Goal: Find specific page/section: Find specific page/section

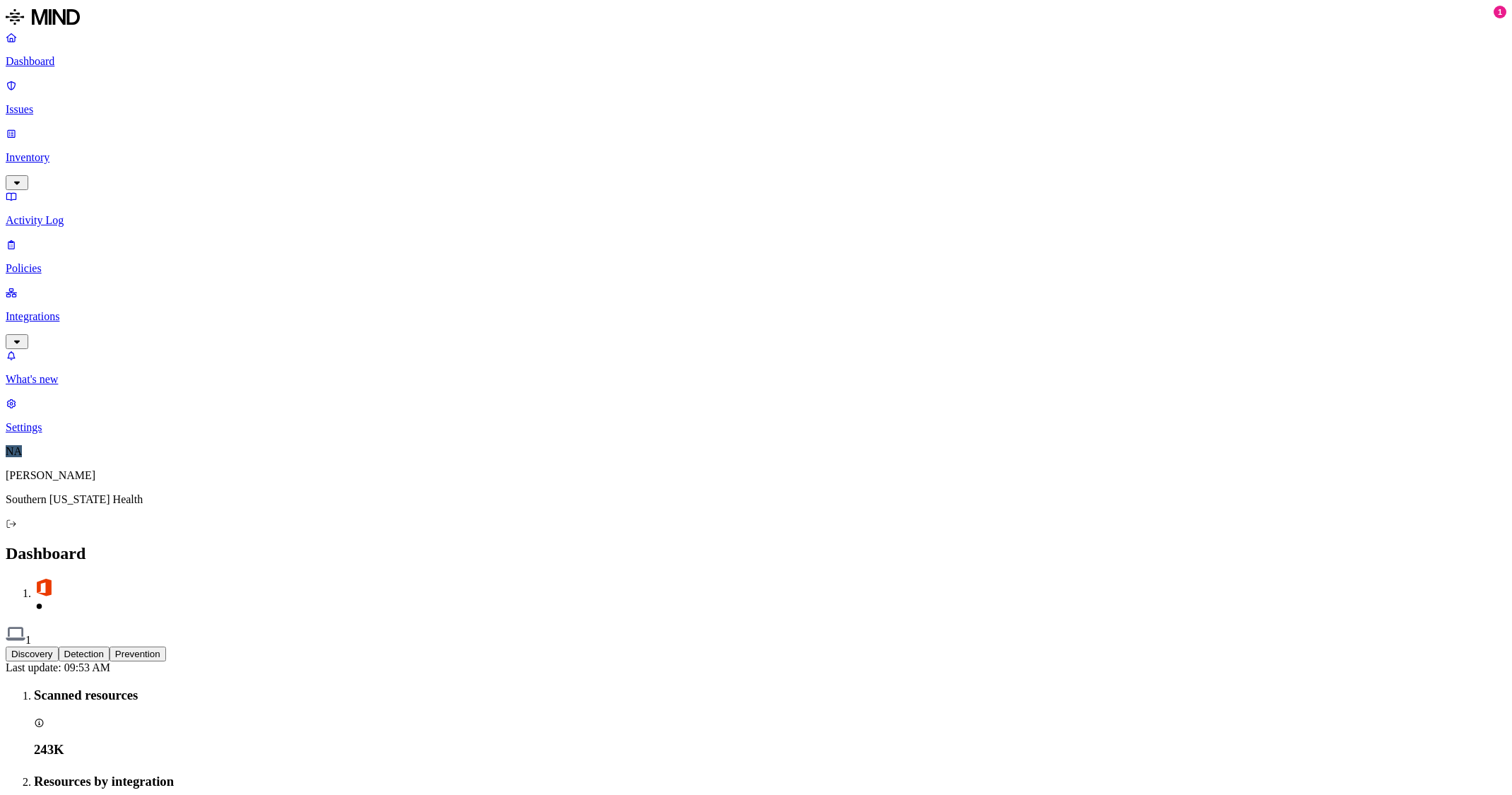
click at [39, 151] on p "Inventory" at bounding box center [756, 157] width 1500 height 13
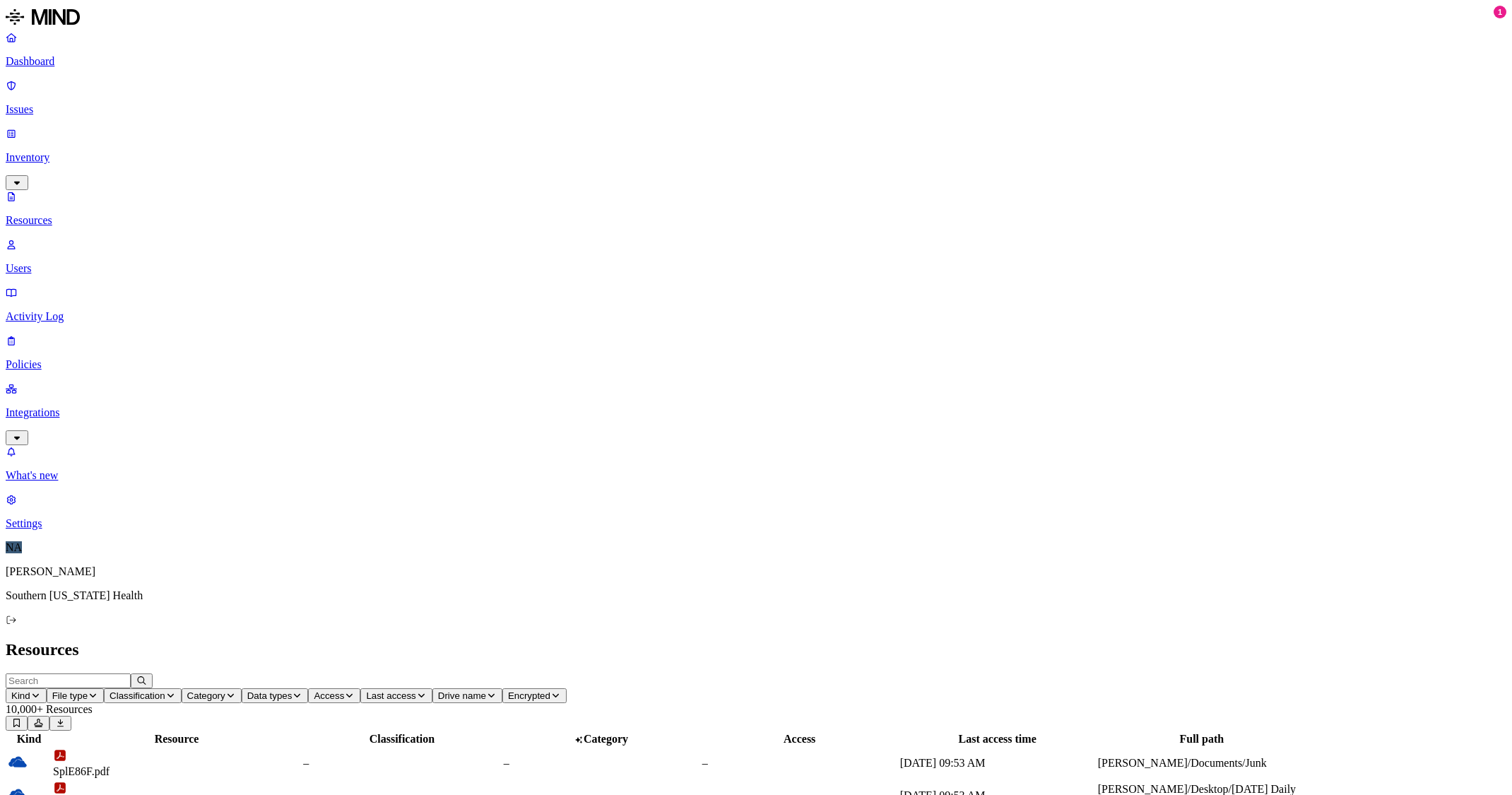
click at [58, 262] on p "Users" at bounding box center [756, 268] width 1500 height 13
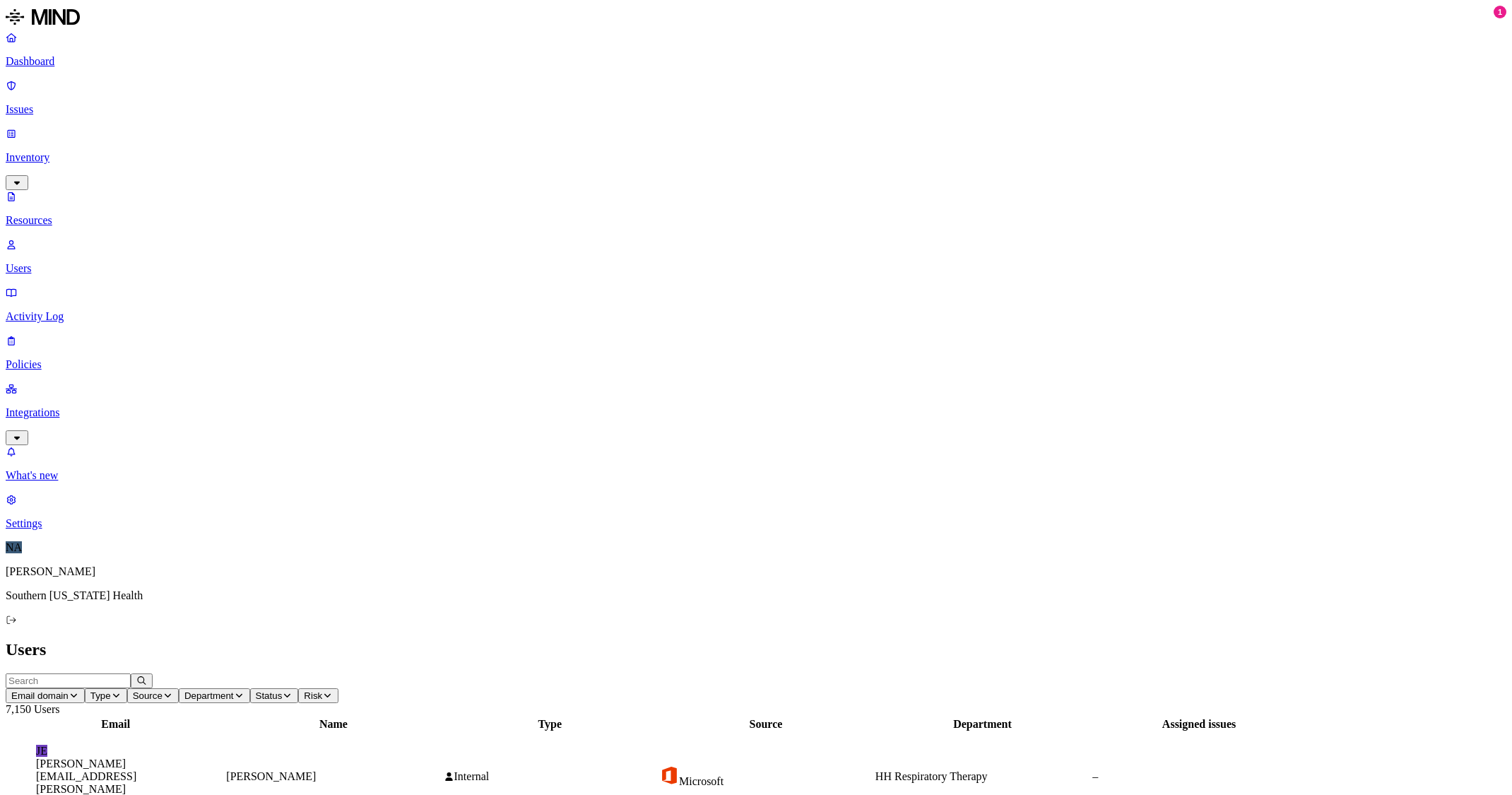
scroll to position [188, 0]
click at [131, 674] on input "text" at bounding box center [68, 681] width 125 height 15
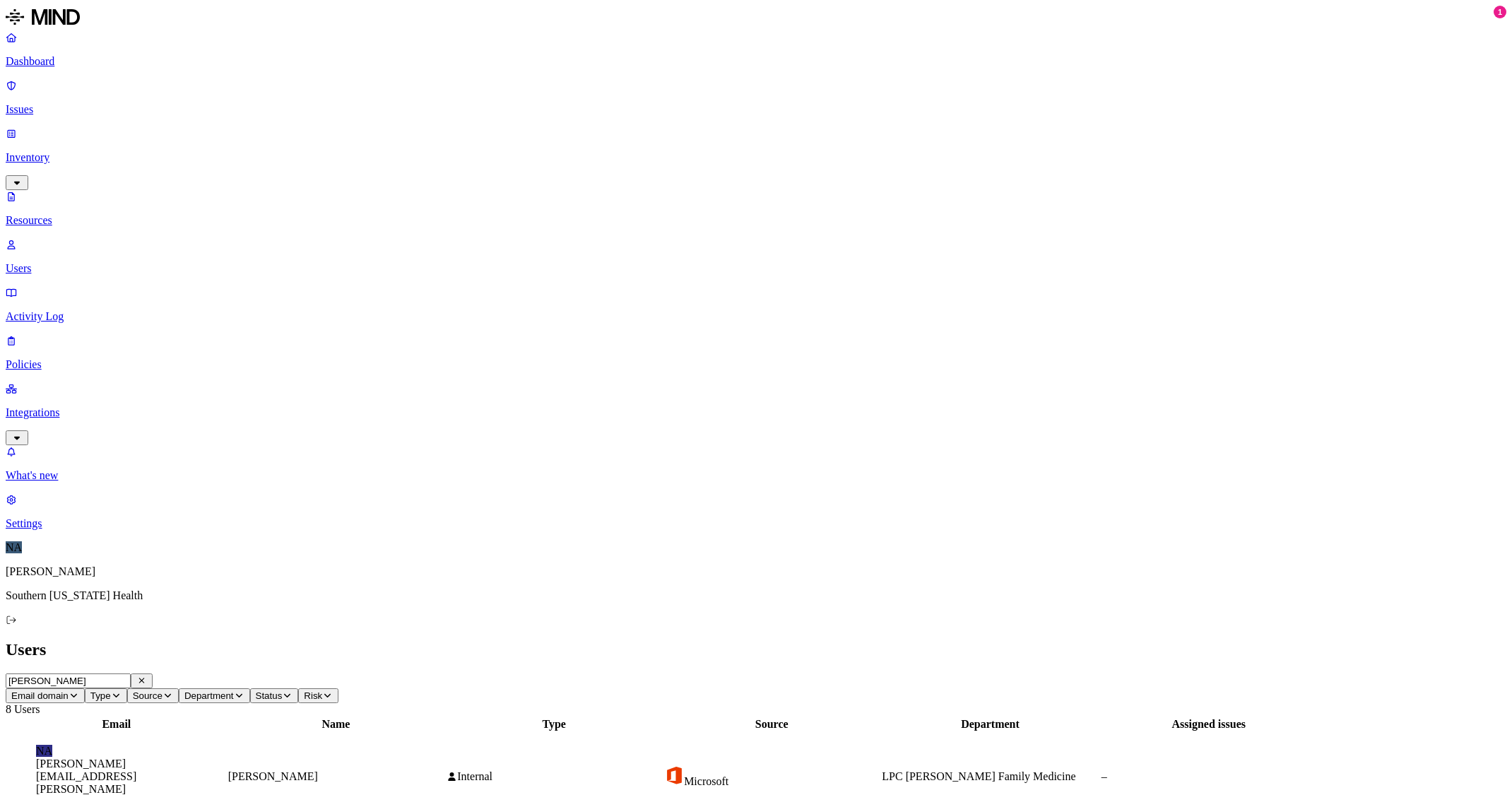
type input "[PERSON_NAME]"
